Goal: Task Accomplishment & Management: Manage account settings

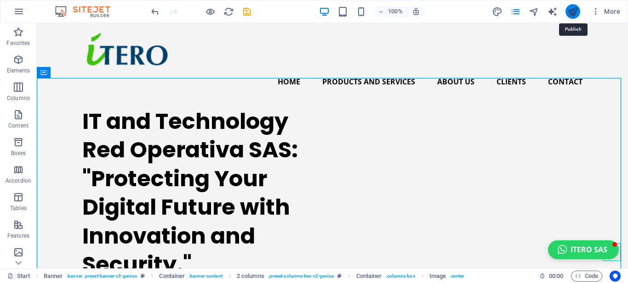
click at [573, 13] on icon "publish" at bounding box center [572, 11] width 11 height 11
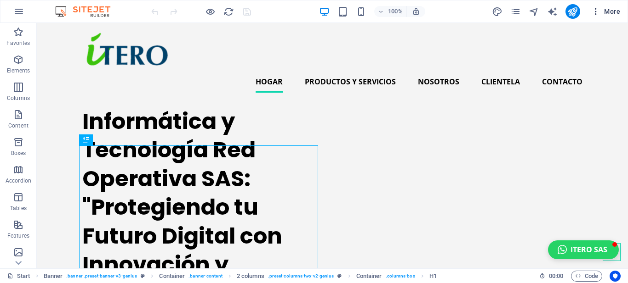
click at [610, 17] on button "More" at bounding box center [605, 11] width 36 height 15
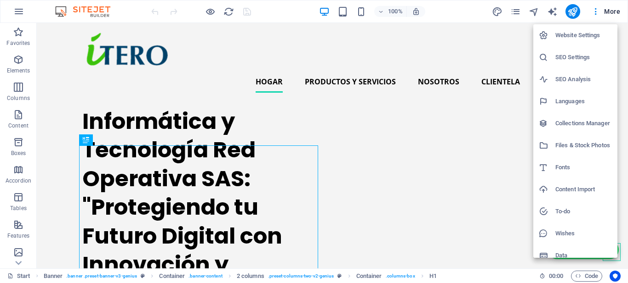
click at [562, 101] on h6 "Languages" at bounding box center [583, 101] width 57 height 11
select select "41"
select select "148"
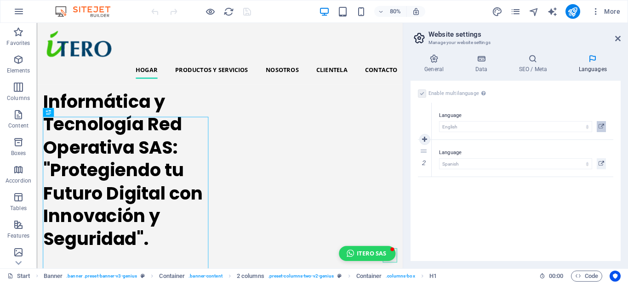
click at [601, 126] on icon at bounding box center [601, 126] width 6 height 11
